Goal: Find contact information: Find contact information

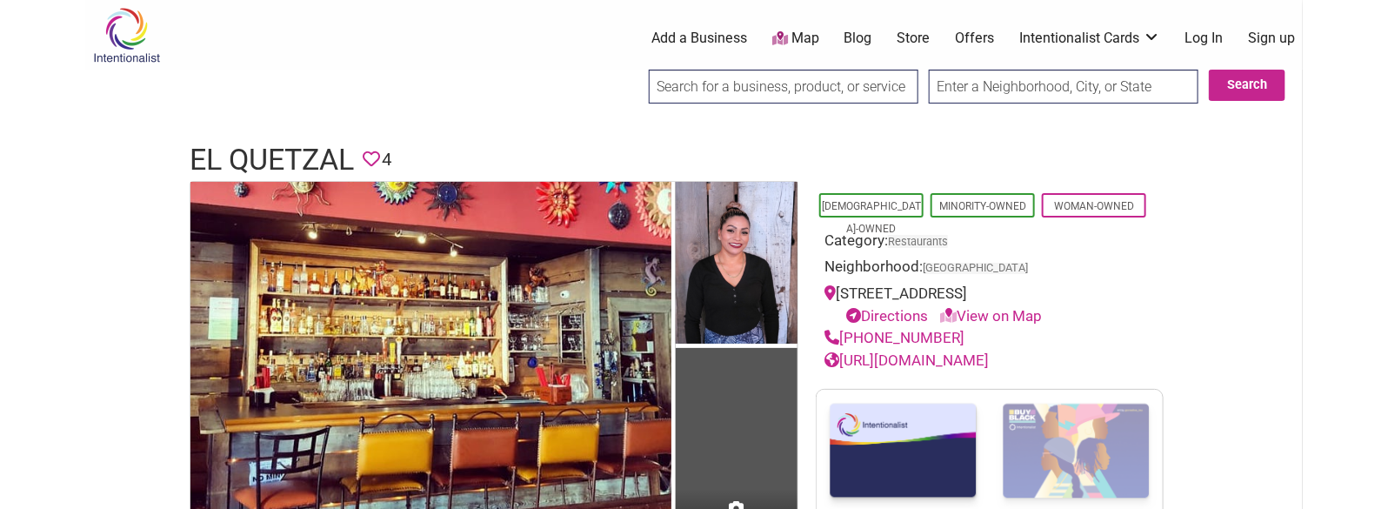
click at [276, 139] on h1 "El Quetzal" at bounding box center [272, 160] width 164 height 42
click at [286, 150] on h1 "El Quetzal" at bounding box center [272, 160] width 164 height 42
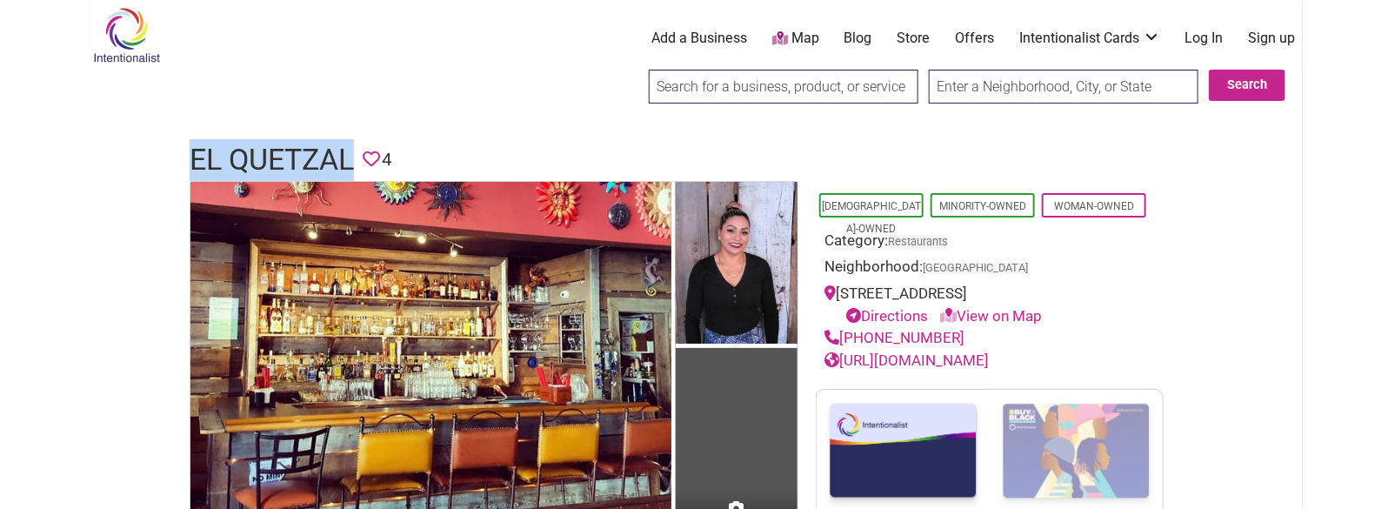
drag, startPoint x: 962, startPoint y: 339, endPoint x: 844, endPoint y: 340, distance: 118.2
click at [844, 340] on div "[PHONE_NUMBER]" at bounding box center [989, 338] width 330 height 23
copy link "[PHONE_NUMBER]"
click at [293, 154] on h1 "El Quetzal" at bounding box center [272, 160] width 164 height 42
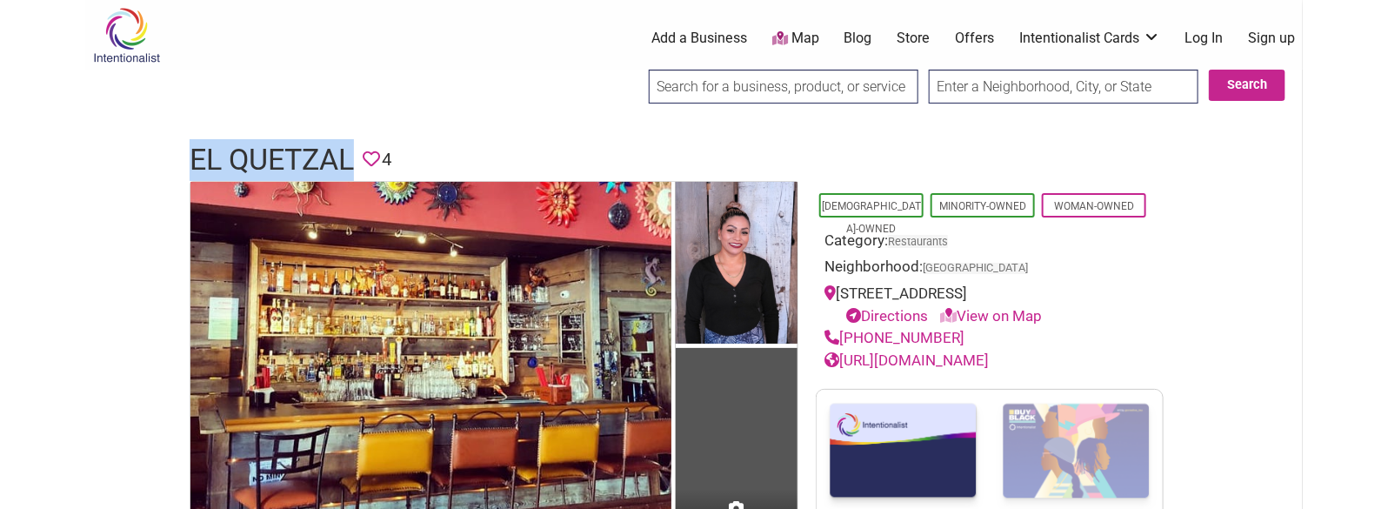
click at [293, 154] on h1 "El Quetzal" at bounding box center [272, 160] width 164 height 42
